Goal: Find specific page/section: Find specific page/section

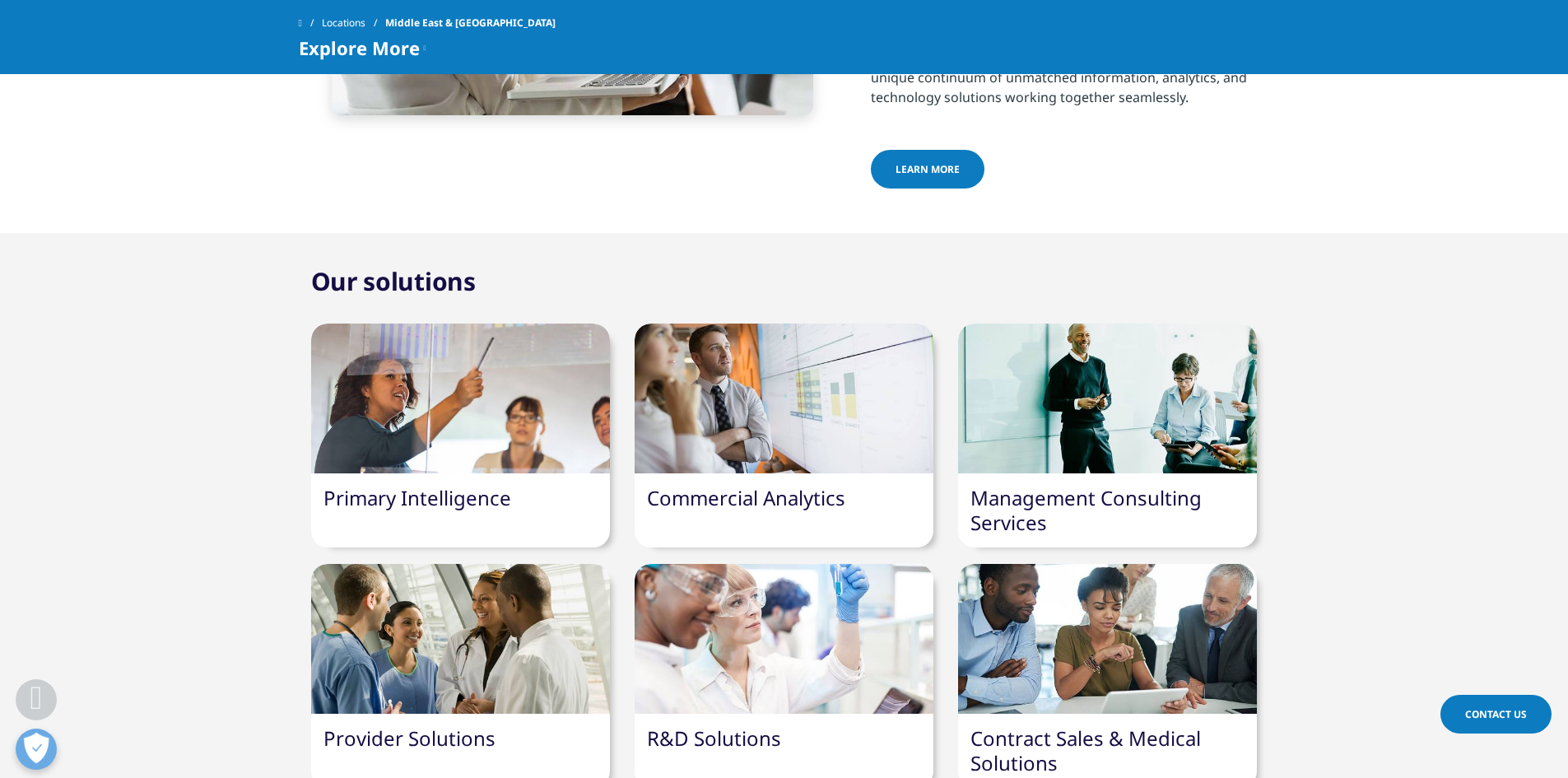
scroll to position [988, 0]
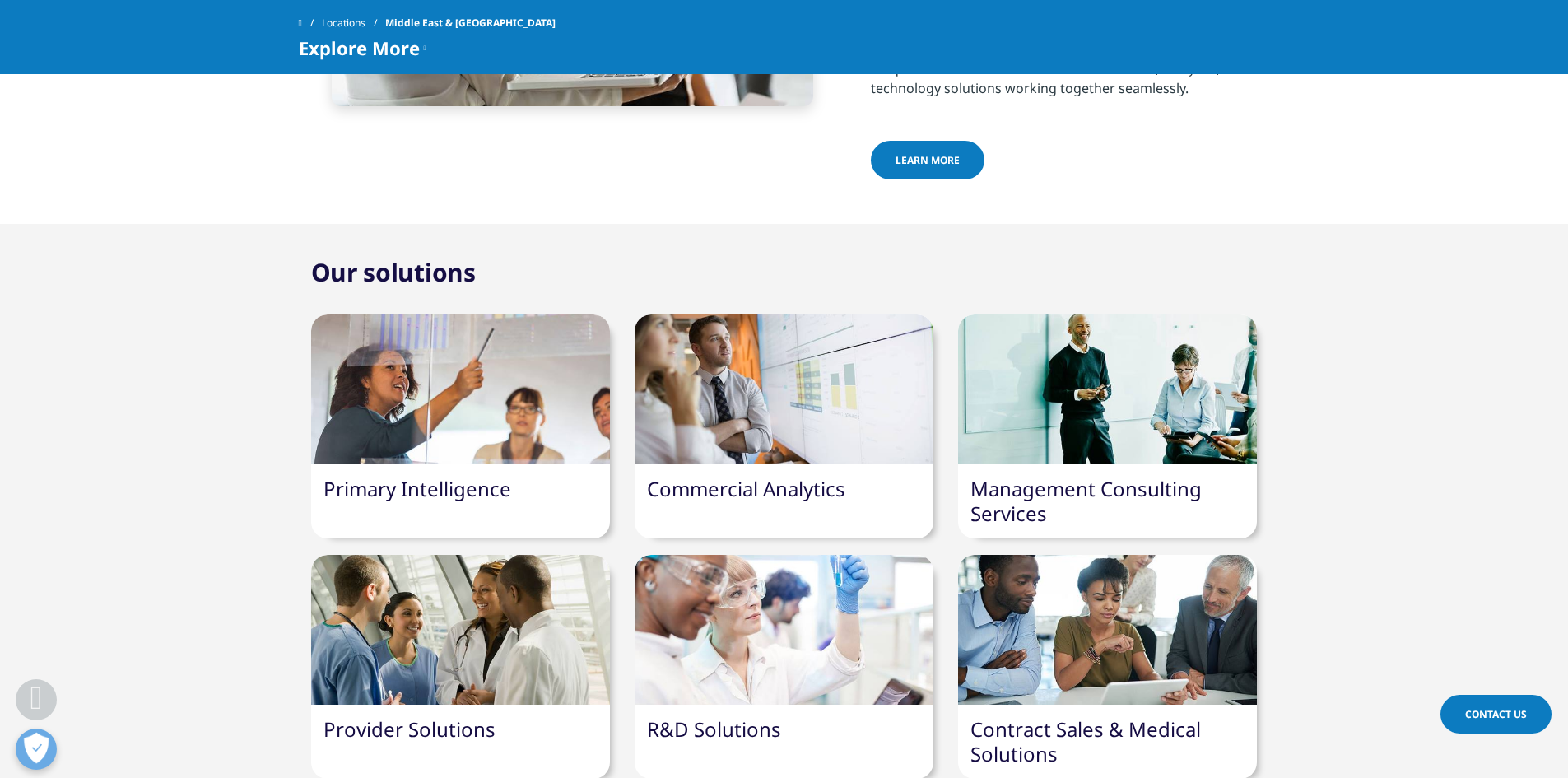
click at [798, 378] on div at bounding box center [784, 389] width 299 height 150
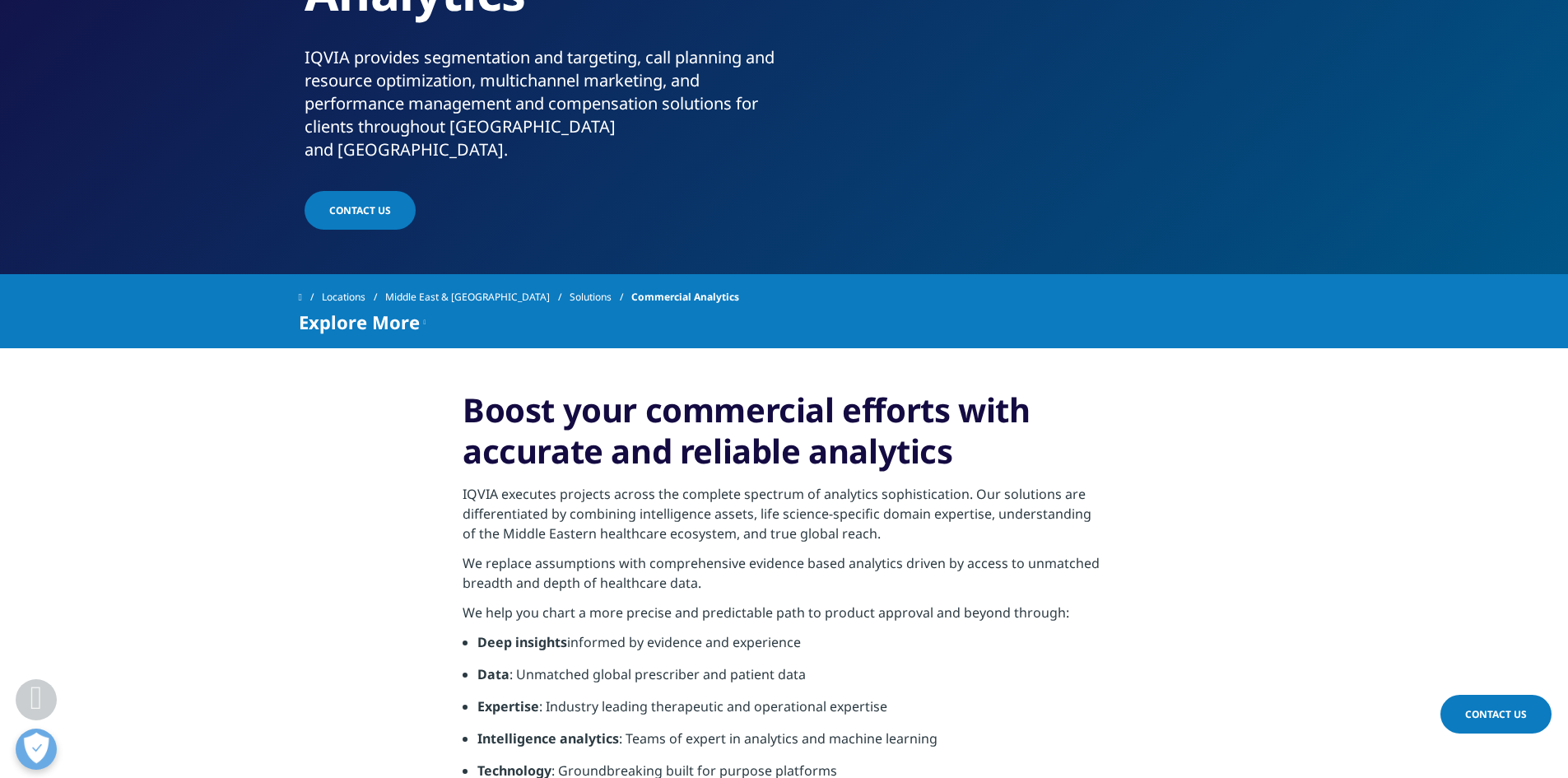
scroll to position [248, 0]
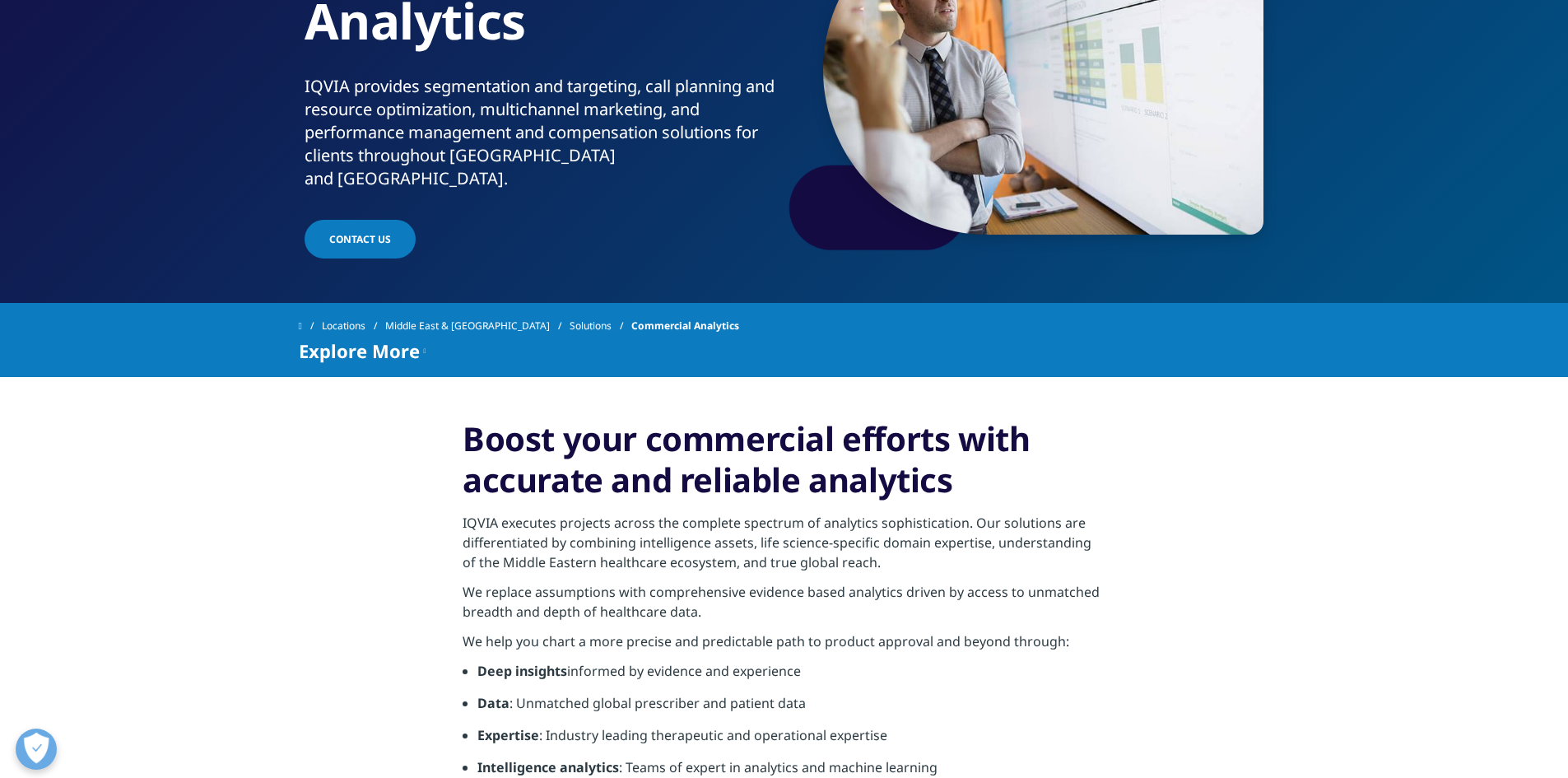
click at [354, 314] on link "Locations" at bounding box center [354, 326] width 63 height 30
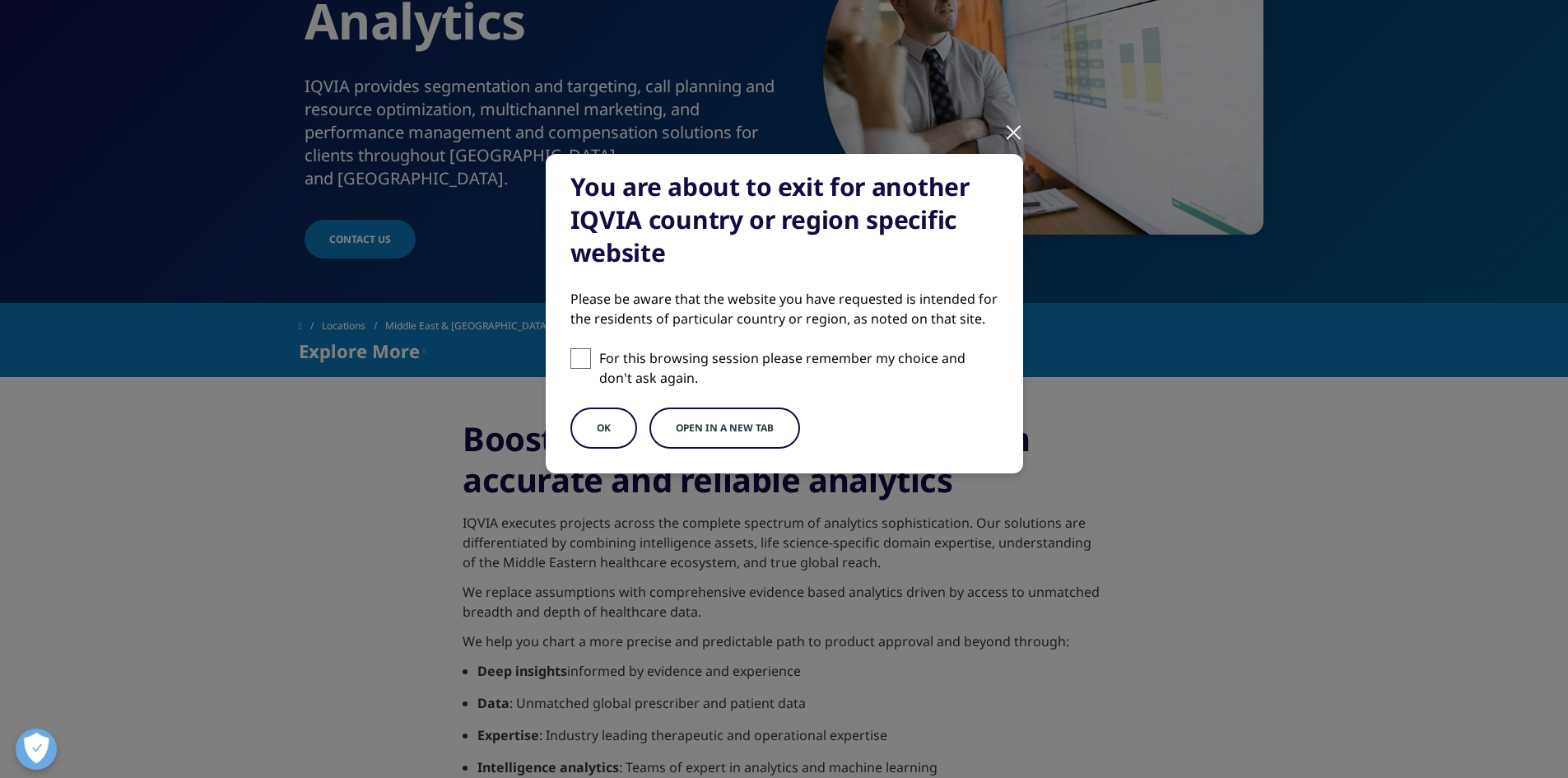
click at [686, 432] on button "Open in a new tab" at bounding box center [725, 428] width 151 height 41
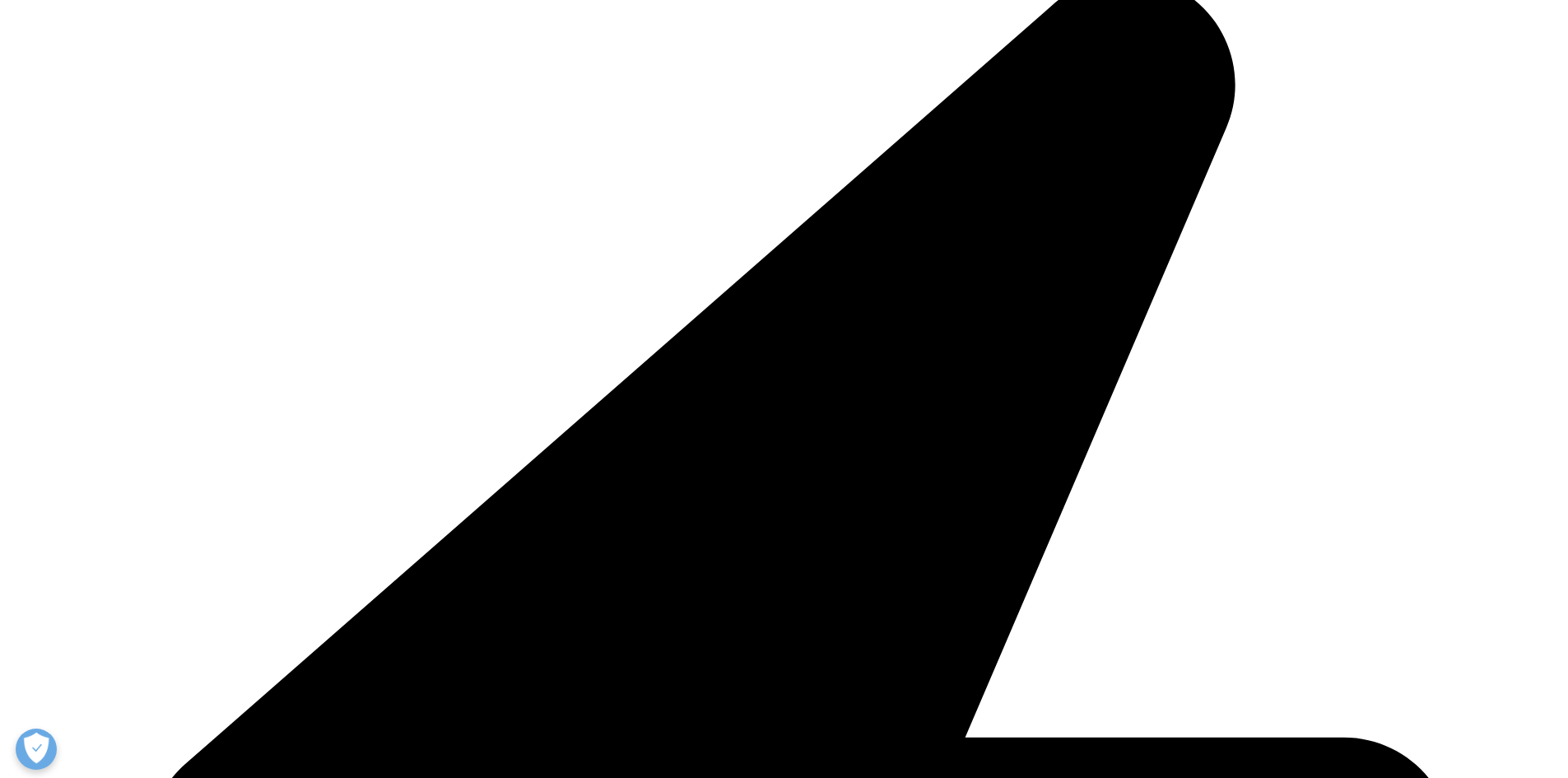
scroll to position [330, 0]
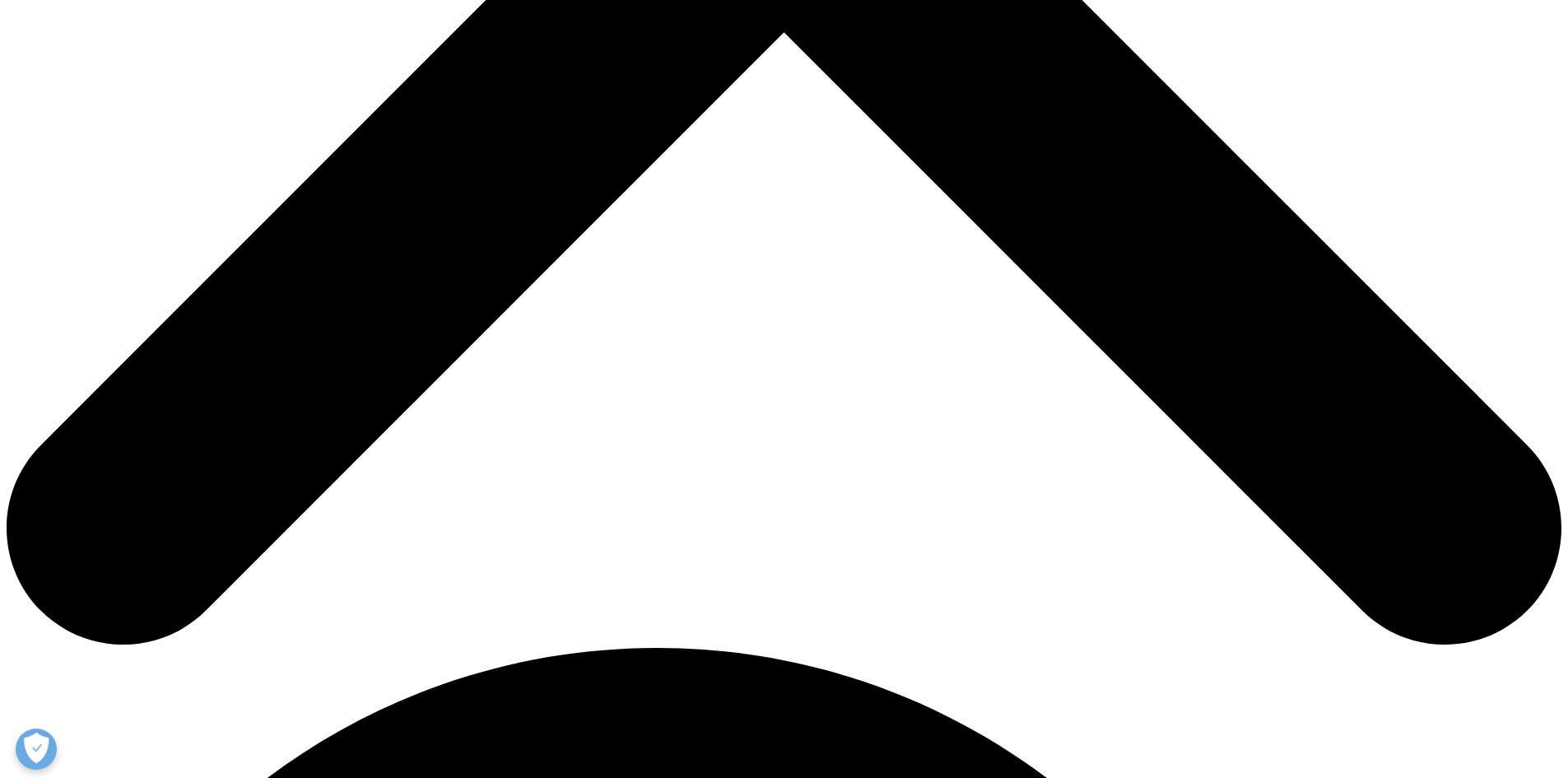
scroll to position [906, 0]
